Goal: Task Accomplishment & Management: Use online tool/utility

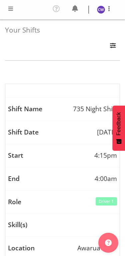
click at [13, 9] on span at bounding box center [11, 9] width 8 height 8
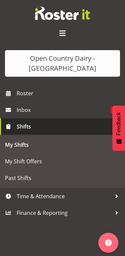
click at [59, 195] on span "Time & Attendance" at bounding box center [64, 196] width 95 height 10
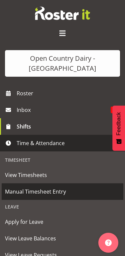
click at [58, 192] on span "Manual Timesheet Entry" at bounding box center [62, 192] width 115 height 10
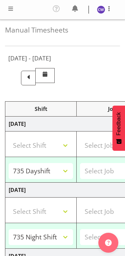
select select "80461"
select select "80472"
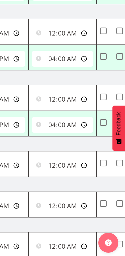
scroll to position [0, 260]
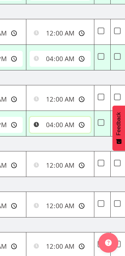
click at [78, 123] on input "04:00:00" at bounding box center [60, 125] width 61 height 16
type input "01:30:00"
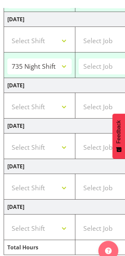
scroll to position [282, 0]
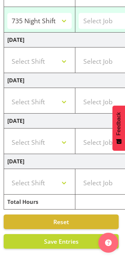
click at [68, 238] on span "Save Entries" at bounding box center [61, 242] width 35 height 8
select select "80461"
type input "06:45:00"
type input "16:00:00"
select select "80472"
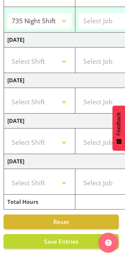
type input "16:15:00"
type input "04:00:00"
select select "80472"
type input "16:15:00"
type input "01:30:00"
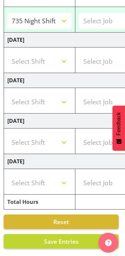
select select "80472"
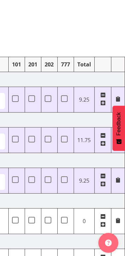
scroll to position [0, 0]
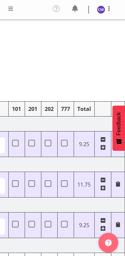
click at [82, 62] on div "Manual Timesheets [DATE] - [DATE] Shift Job Role Start Time End Time 101 201 20…" at bounding box center [62, 242] width 125 height 445
click at [111, 13] on div at bounding box center [109, 10] width 8 height 10
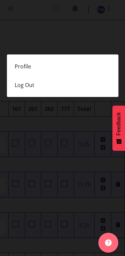
click at [24, 83] on link "Log Out" at bounding box center [62, 85] width 111 height 19
